Goal: Task Accomplishment & Management: Use online tool/utility

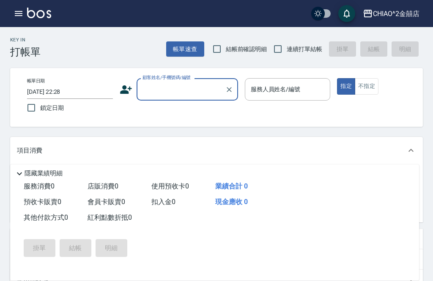
click at [188, 91] on input "顧客姓名/手機號碼/編號" at bounding box center [180, 89] width 81 height 15
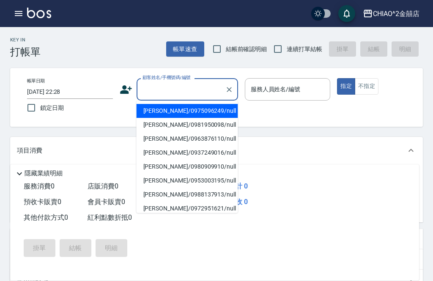
click at [180, 82] on input "顧客姓名/手機號碼/編號" at bounding box center [180, 89] width 81 height 15
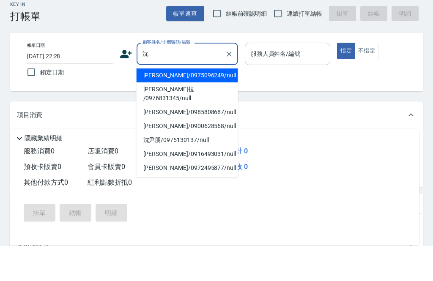
click at [195, 104] on li "[PERSON_NAME]/0975096249/null" at bounding box center [188, 111] width 102 height 14
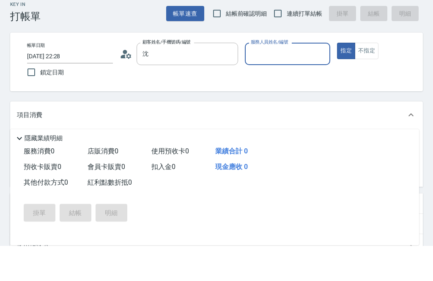
type input "[PERSON_NAME]/0975096249/null"
click at [284, 82] on input "服務人員姓名/編號" at bounding box center [288, 89] width 78 height 15
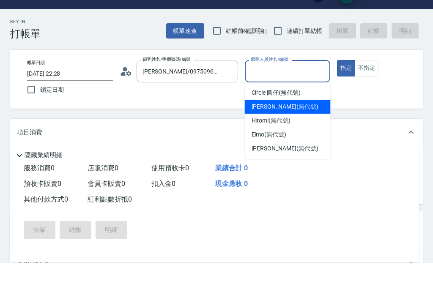
click at [291, 118] on div "[PERSON_NAME] (無代號)" at bounding box center [288, 125] width 86 height 14
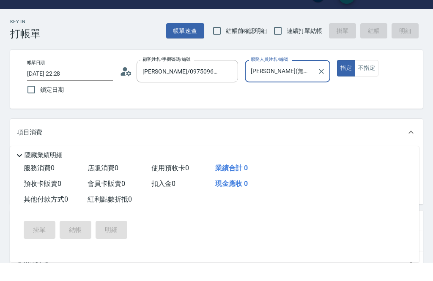
type input "[PERSON_NAME](無代號)"
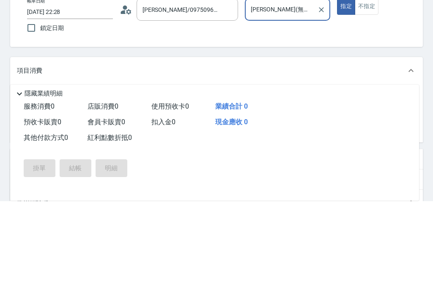
click at [111, 171] on input "服務名稱/代號" at bounding box center [81, 178] width 85 height 15
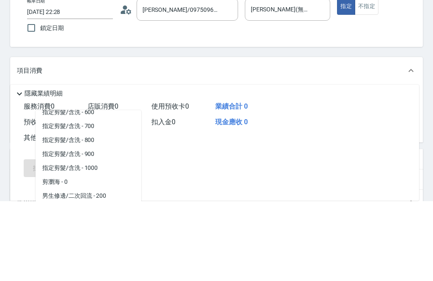
scroll to position [50, 0]
click at [108, 185] on span "指定剪髮/含洗 - 600" at bounding box center [89, 192] width 106 height 14
type input "指定剪髮/含洗"
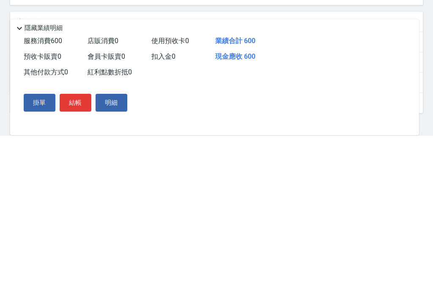
scroll to position [149, 0]
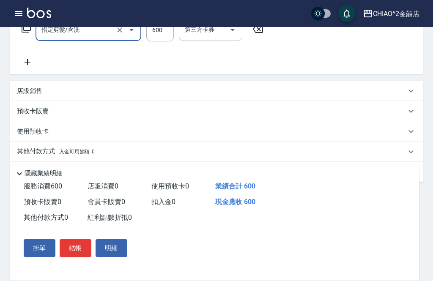
click at [120, 151] on div "其他付款方式 入金可用餘額: 0" at bounding box center [211, 151] width 389 height 9
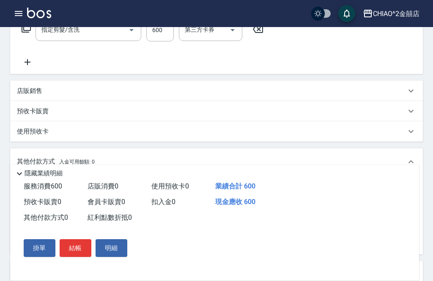
scroll to position [0, 0]
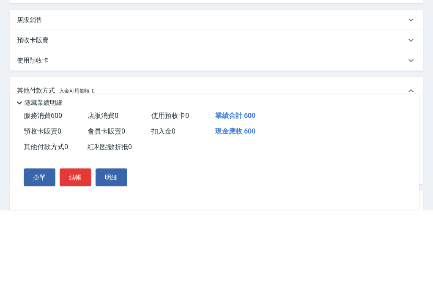
click at [74, 148] on div "其他付款方式 入金可用餘額: 0" at bounding box center [216, 161] width 413 height 27
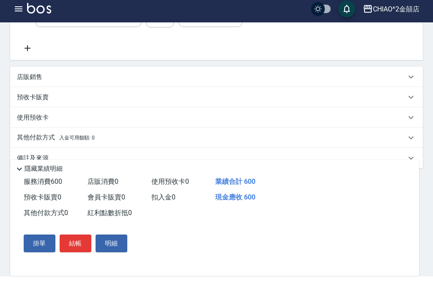
scroll to position [149, 0]
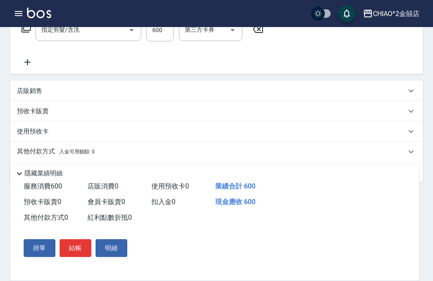
click at [85, 155] on p "其他付款方式 入金可用餘額: 0" at bounding box center [56, 151] width 78 height 9
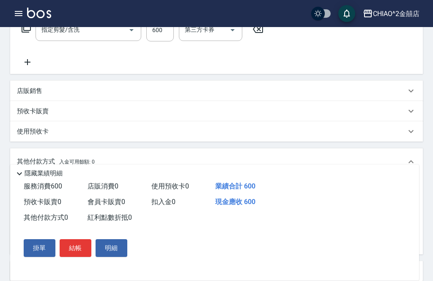
scroll to position [0, 0]
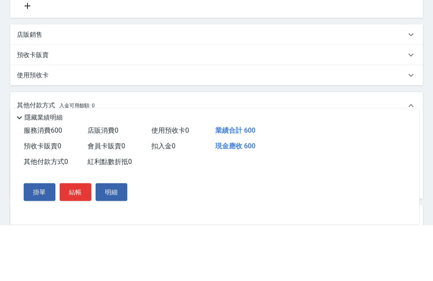
click at [84, 183] on input "其他付款方式" at bounding box center [70, 190] width 98 height 15
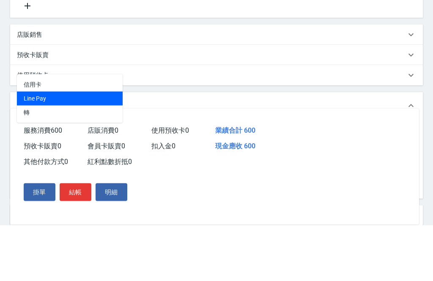
click at [91, 148] on span "Line Pay" at bounding box center [70, 155] width 106 height 14
type input "Line Pay"
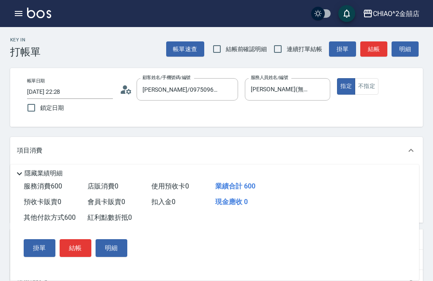
type input "600"
click at [76, 248] on button "結帳" at bounding box center [76, 248] width 32 height 18
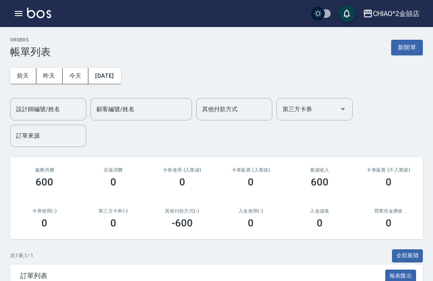
click at [407, 52] on button "新開單" at bounding box center [407, 48] width 32 height 16
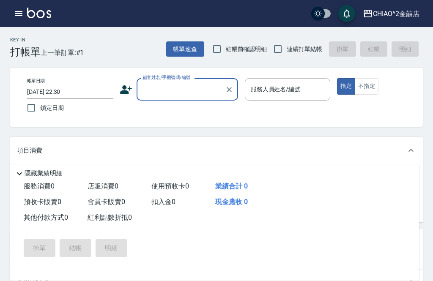
click at [175, 94] on input "顧客姓名/手機號碼/編號" at bounding box center [180, 89] width 81 height 15
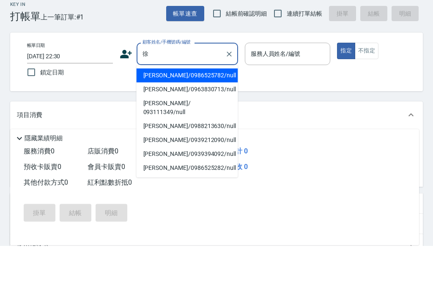
click at [192, 104] on li "[PERSON_NAME]/0986525782/null" at bounding box center [188, 111] width 102 height 14
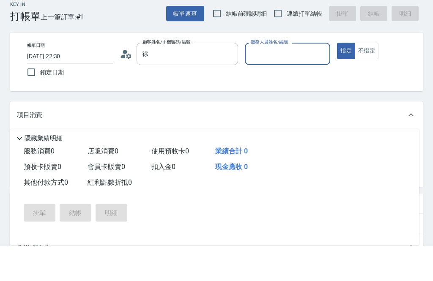
type input "[PERSON_NAME]/0986525782/null"
click at [290, 82] on input "服務人員姓名/編號" at bounding box center [288, 89] width 78 height 15
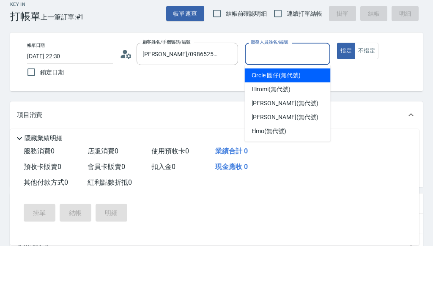
click at [284, 107] on span "Circle 圓仔 (無代號)" at bounding box center [276, 111] width 49 height 9
type input "Circle 圓仔(無代號)"
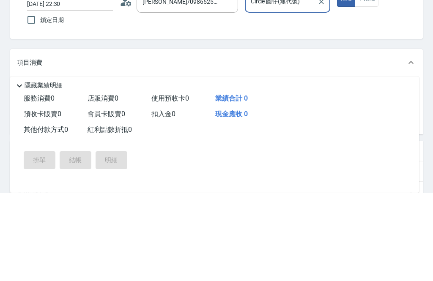
click at [117, 171] on input "服務名稱/代號" at bounding box center [81, 178] width 85 height 15
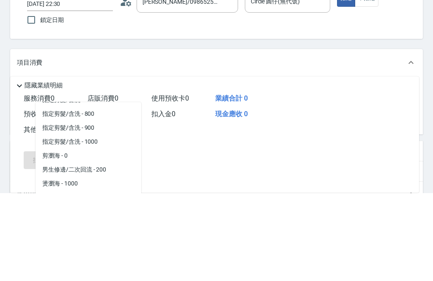
scroll to position [68, 0]
click at [118, 196] on span "指定剪髮/含洗 - 800" at bounding box center [89, 203] width 106 height 14
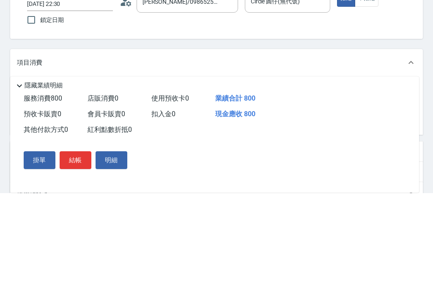
type input "指定剪髮/含洗"
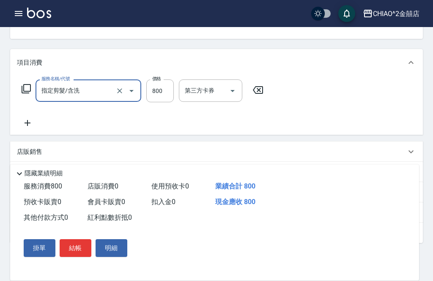
click at [79, 257] on button "結帳" at bounding box center [76, 248] width 32 height 18
